Goal: Navigation & Orientation: Find specific page/section

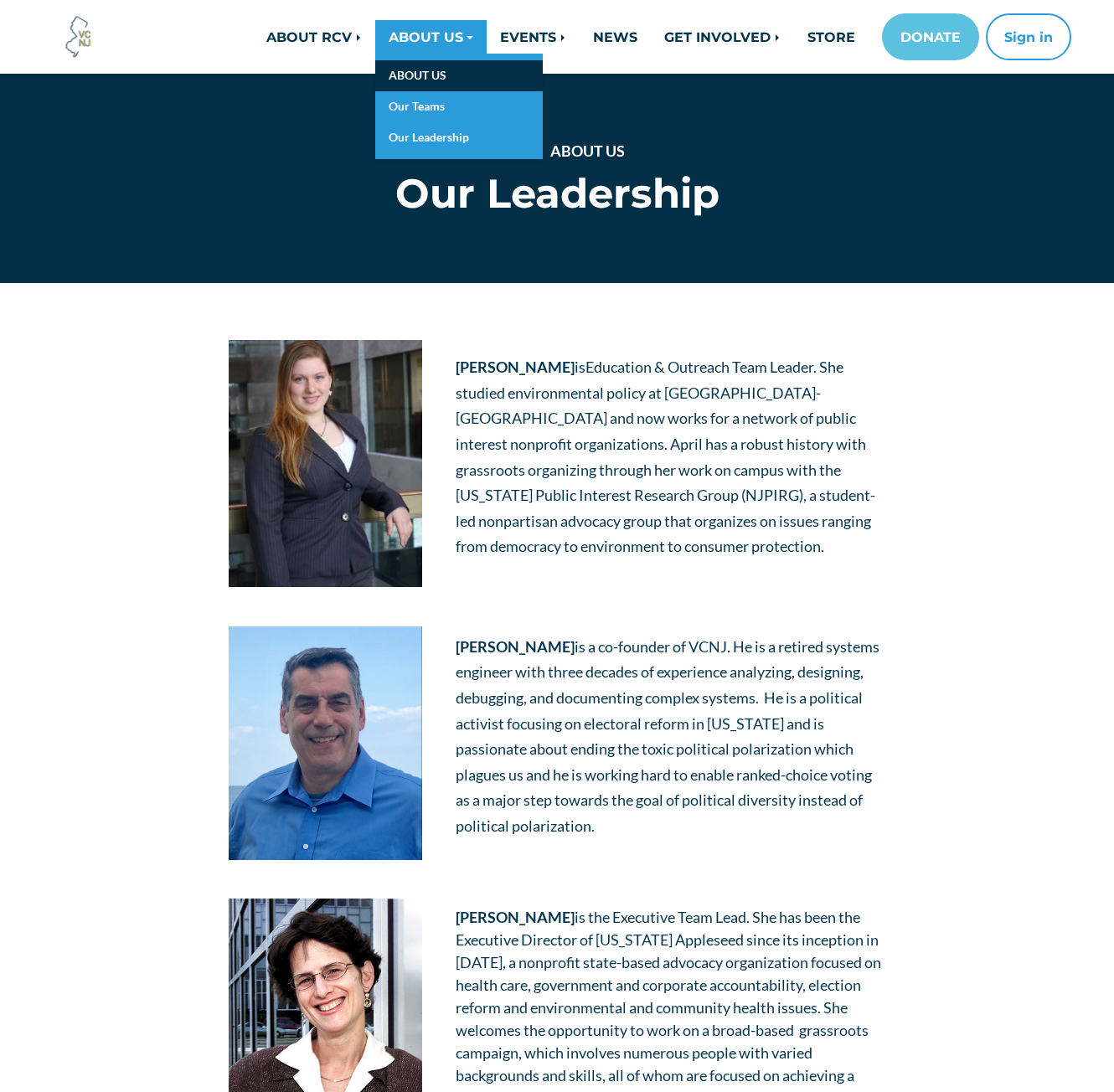
click at [444, 73] on link "ABOUT US" at bounding box center [459, 75] width 167 height 31
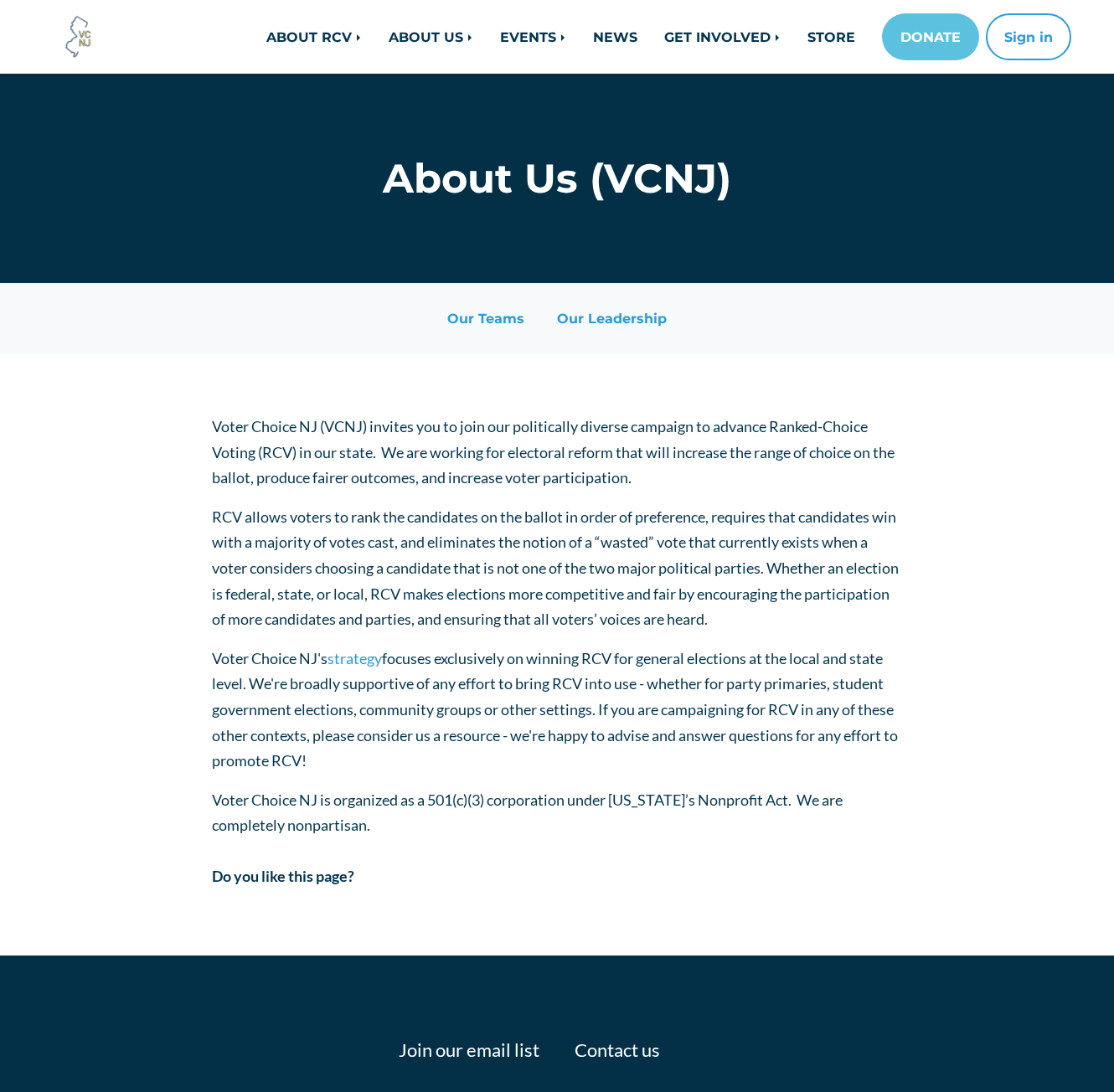
scroll to position [140, 0]
